Goal: Task Accomplishment & Management: Manage account settings

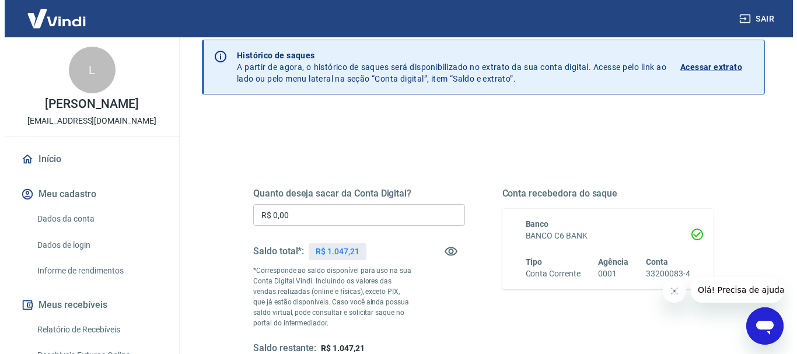
scroll to position [117, 0]
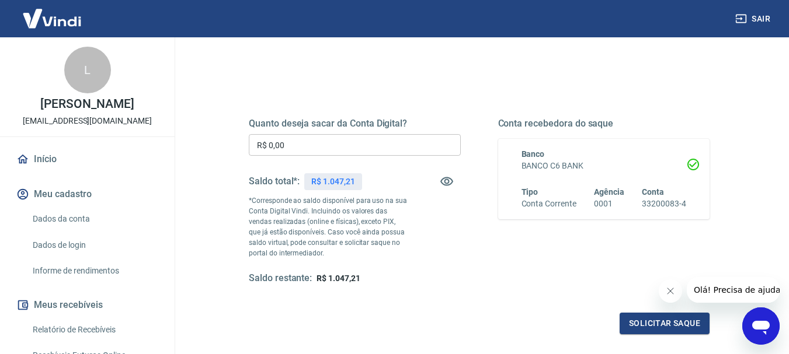
click at [294, 145] on input "R$ 0,00" at bounding box center [355, 145] width 212 height 22
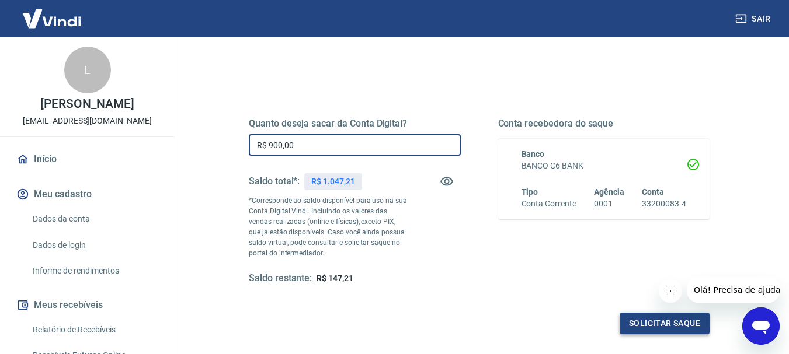
type input "R$ 900,00"
click at [647, 320] on button "Solicitar saque" at bounding box center [664, 324] width 90 height 22
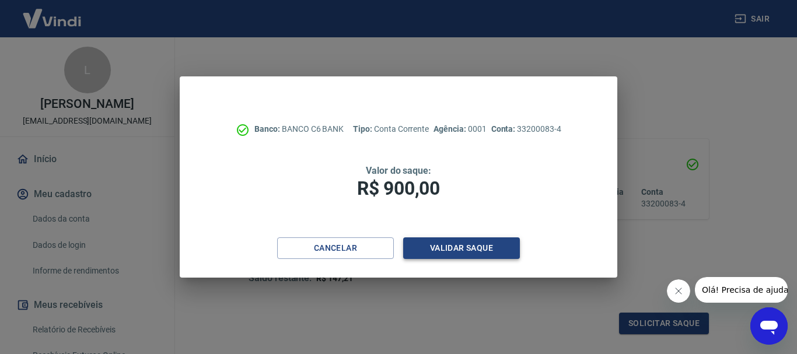
click at [470, 249] on button "Validar saque" at bounding box center [461, 249] width 117 height 22
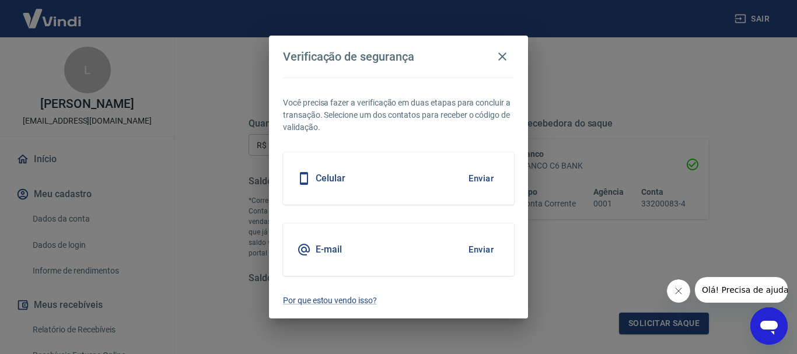
click at [477, 180] on button "Enviar" at bounding box center [481, 178] width 38 height 25
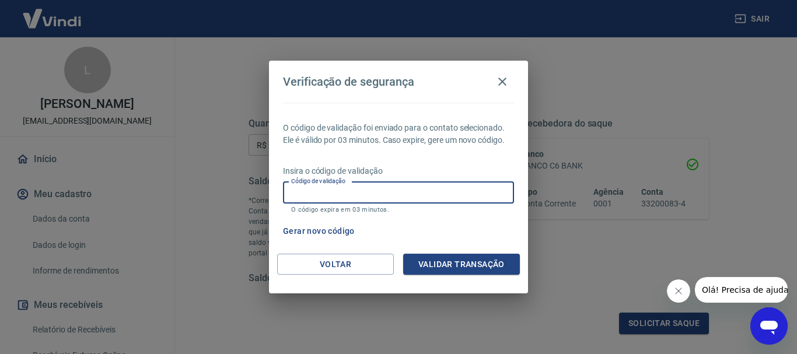
click at [291, 193] on input "Código de validação" at bounding box center [398, 193] width 231 height 22
click at [460, 191] on input "Código de validação" at bounding box center [398, 193] width 231 height 22
type input "1"
click at [471, 266] on button "Validar transação" at bounding box center [461, 265] width 117 height 22
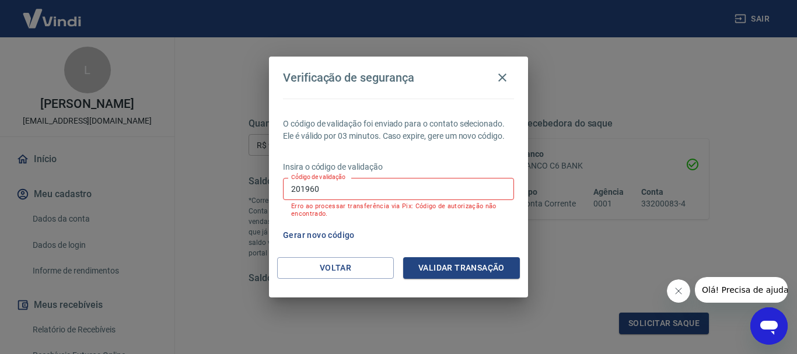
click at [340, 190] on input "201960" at bounding box center [398, 189] width 231 height 22
type input "2"
click at [323, 235] on button "Gerar novo código" at bounding box center [318, 236] width 81 height 22
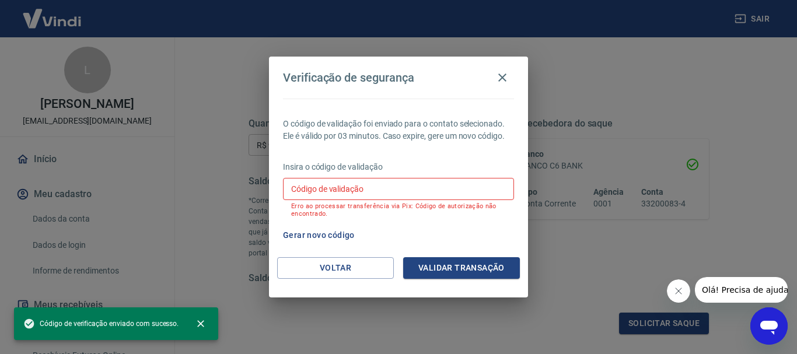
click at [384, 188] on input "Código de validação" at bounding box center [398, 189] width 231 height 22
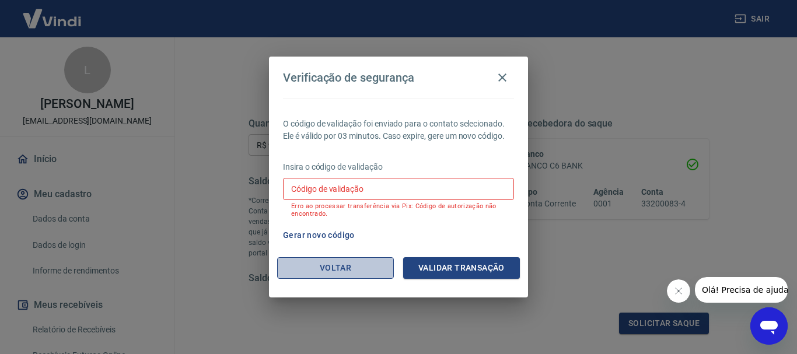
click at [308, 267] on button "Voltar" at bounding box center [335, 268] width 117 height 22
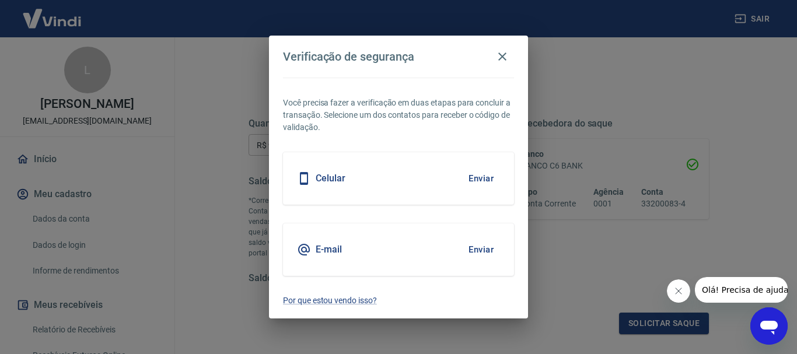
click at [480, 250] on button "Enviar" at bounding box center [481, 250] width 38 height 25
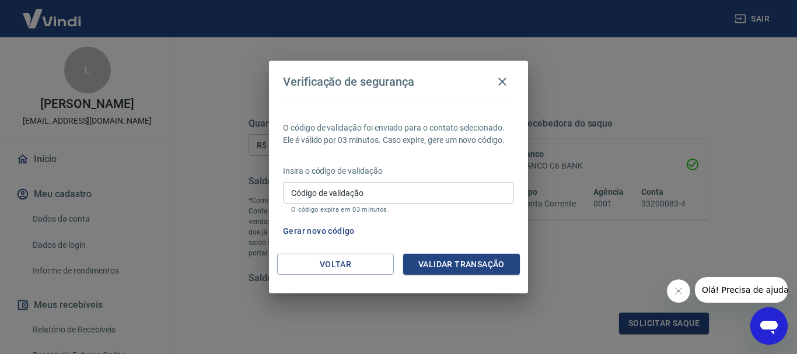
drag, startPoint x: 385, startPoint y: 194, endPoint x: 388, endPoint y: 189, distance: 6.0
click at [385, 194] on input "Código de validação" at bounding box center [398, 193] width 231 height 22
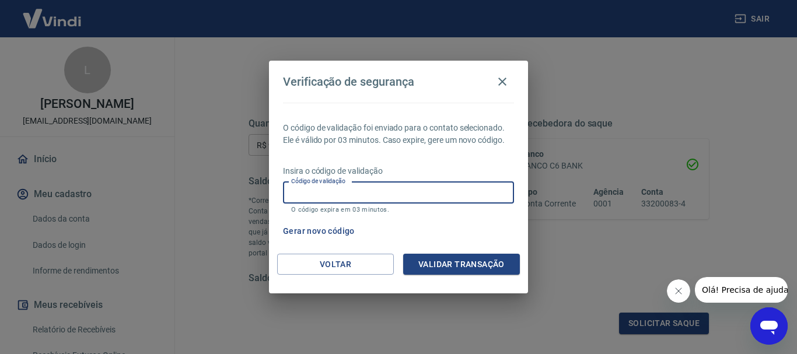
paste input "929425"
type input "929425"
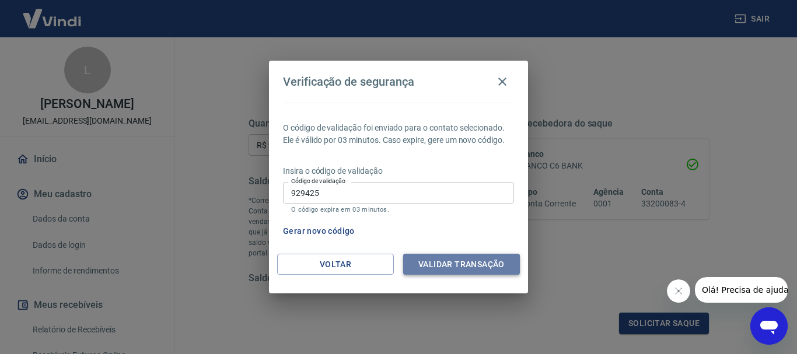
click at [452, 264] on button "Validar transação" at bounding box center [461, 265] width 117 height 22
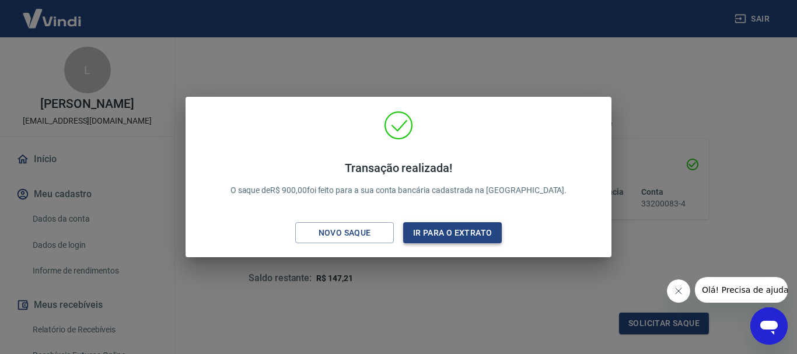
click at [437, 234] on button "Ir para o extrato" at bounding box center [452, 233] width 99 height 22
